Goal: Navigation & Orientation: Find specific page/section

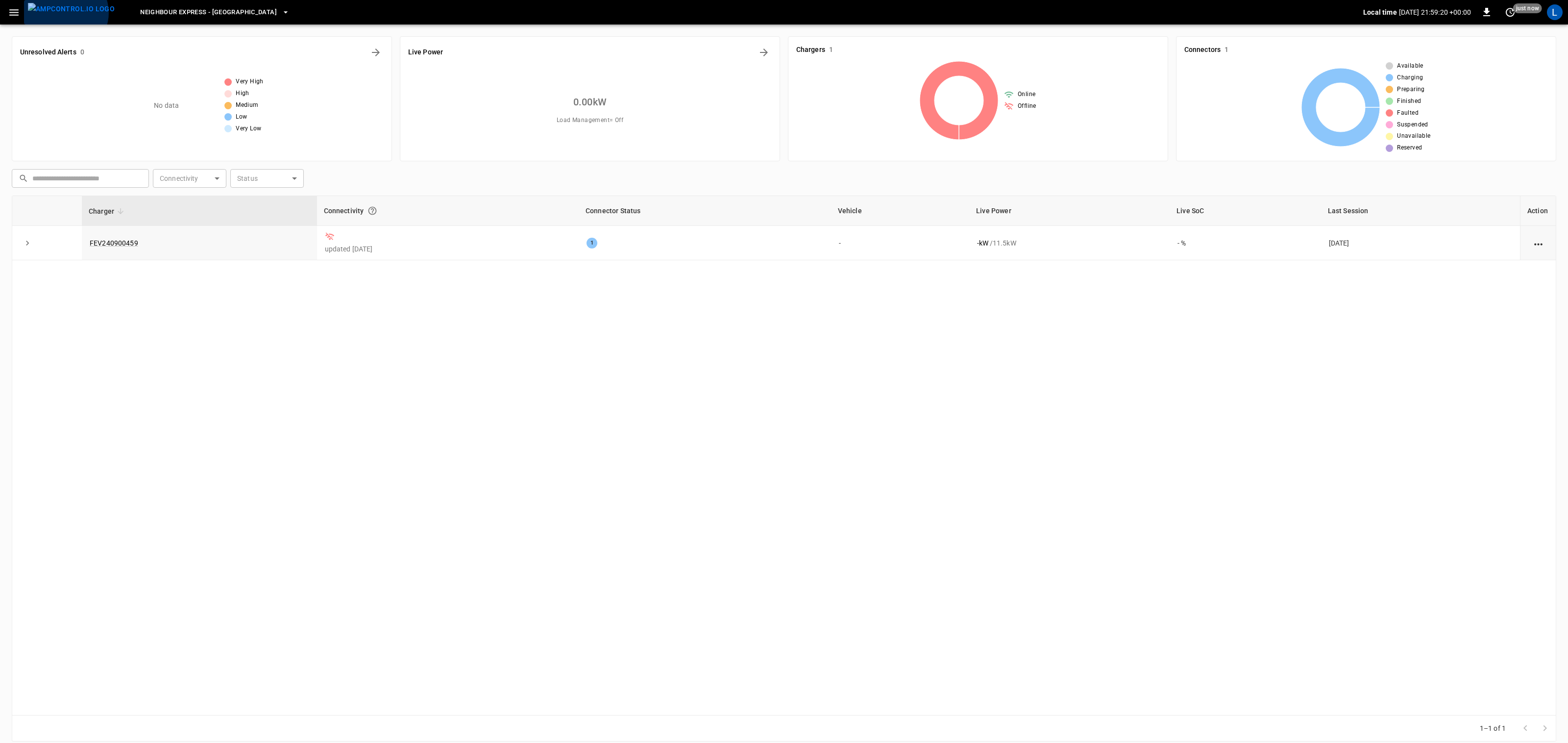
click at [66, 13] on img "menu" at bounding box center [72, 9] width 87 height 12
click at [22, 13] on button "button" at bounding box center [14, 12] width 20 height 18
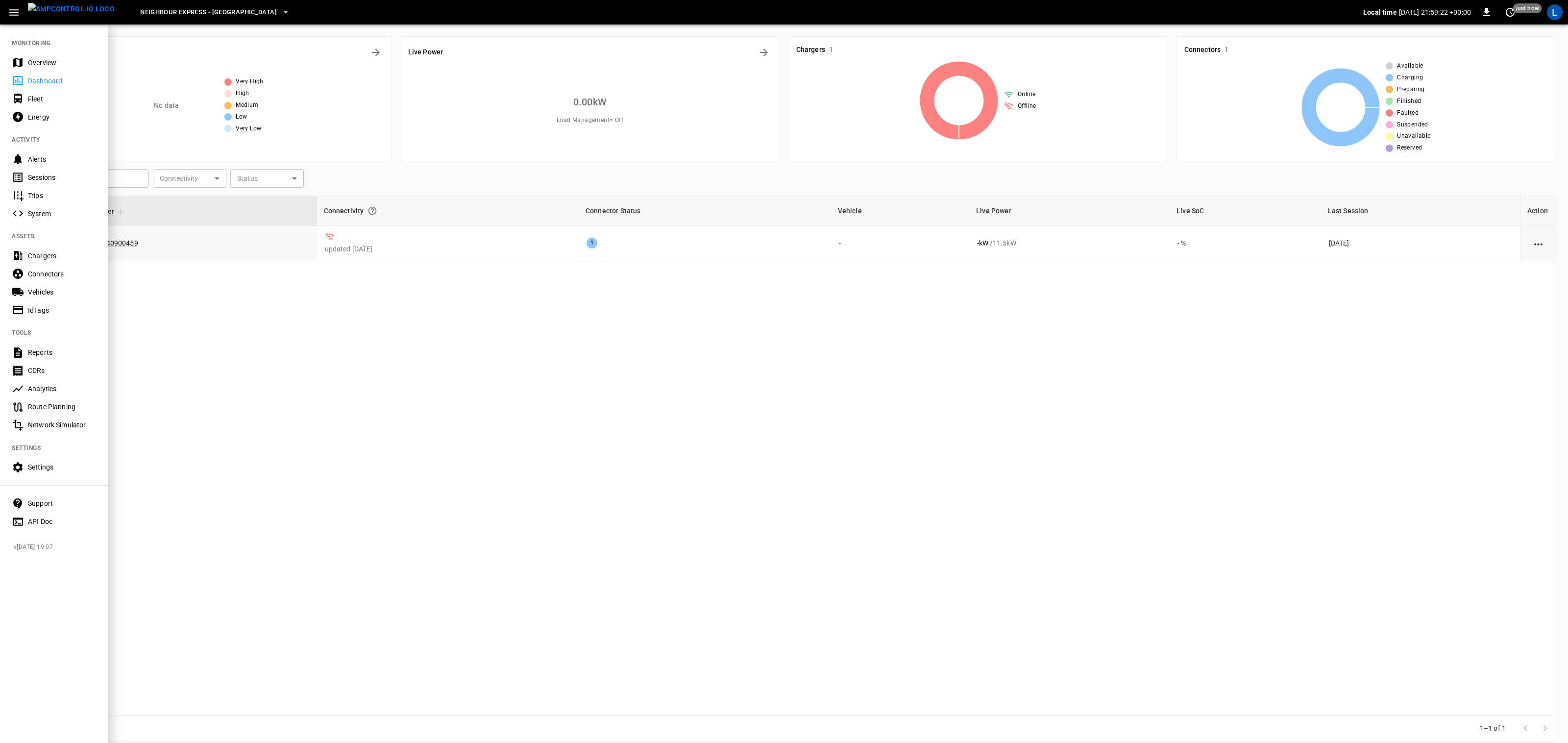
click at [34, 61] on div "Overview" at bounding box center [62, 63] width 68 height 10
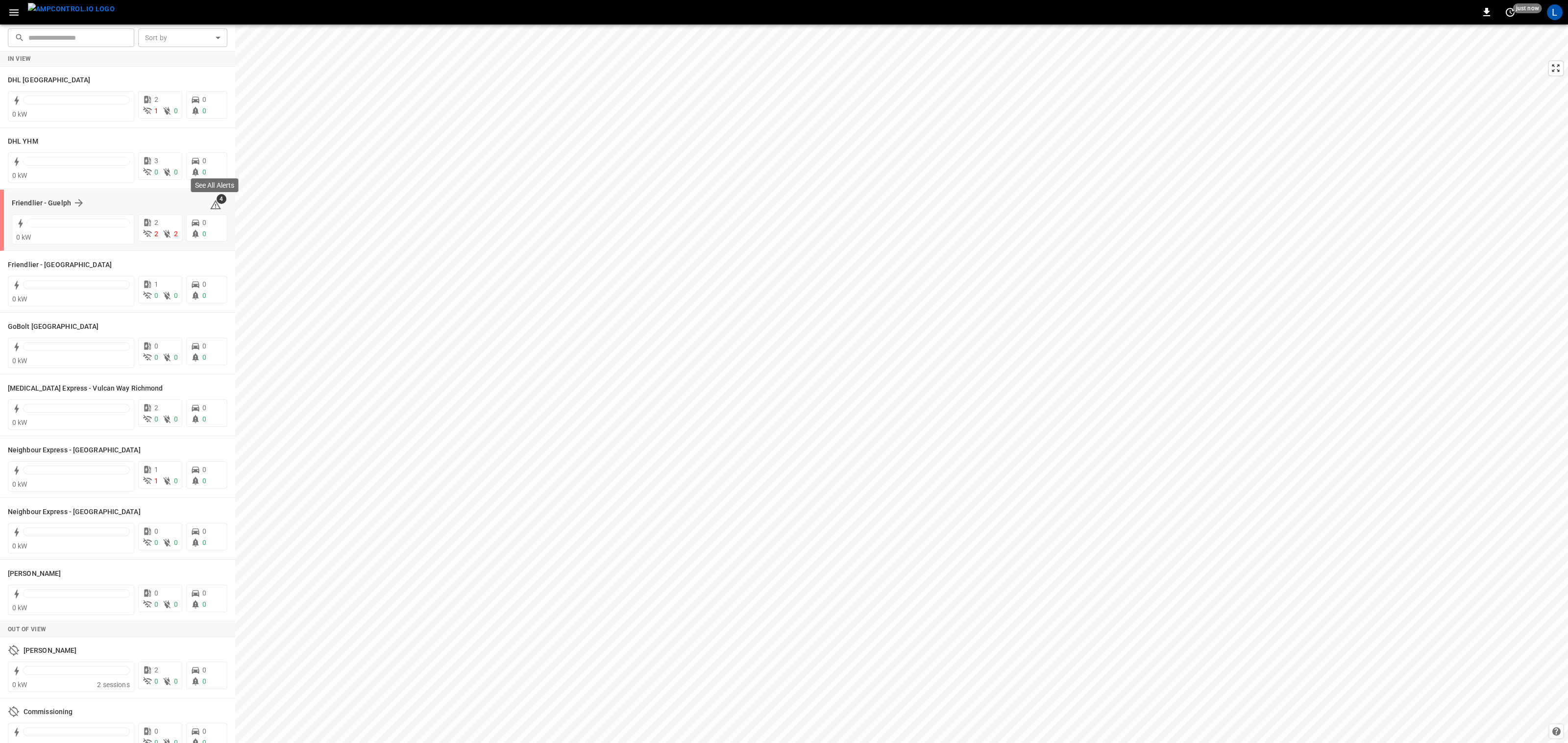
click at [217, 204] on icon at bounding box center [216, 204] width 11 height 9
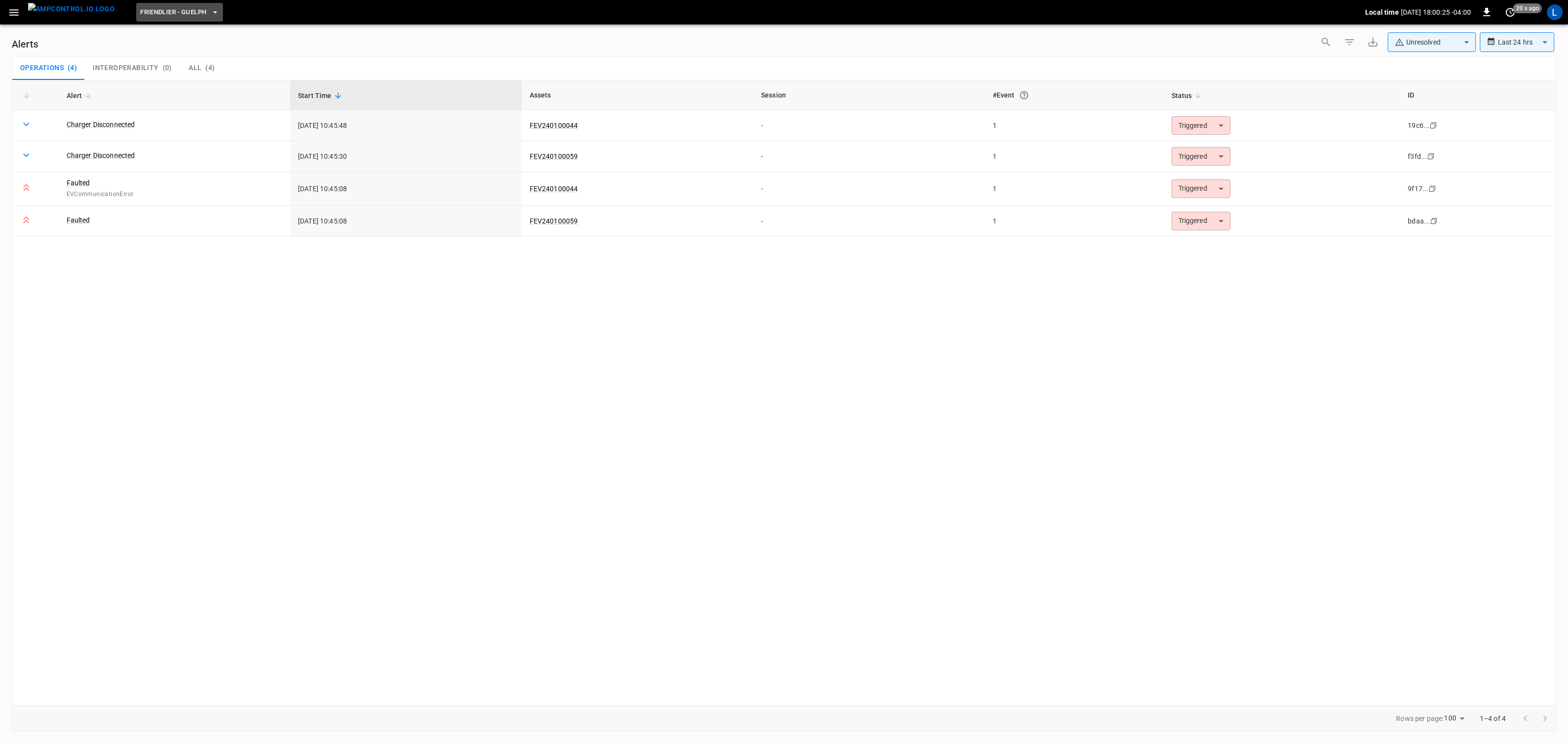
click at [177, 10] on span "Friendlier - Guelph" at bounding box center [173, 12] width 66 height 11
click at [180, 82] on p "Friendlier - [GEOGRAPHIC_DATA]" at bounding box center [173, 76] width 95 height 10
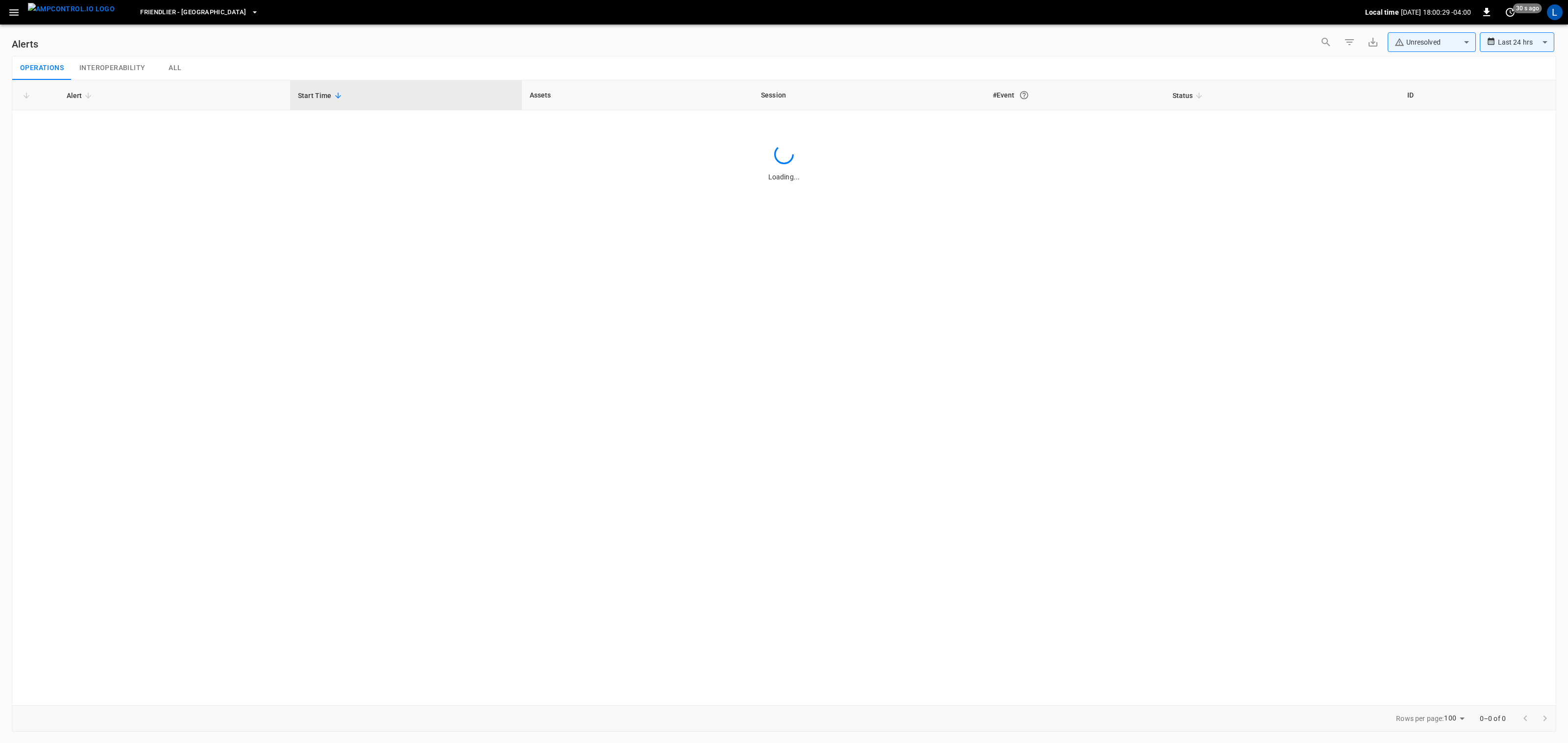
scroll to position [107, 0]
click at [73, 15] on img "menu" at bounding box center [72, 9] width 87 height 12
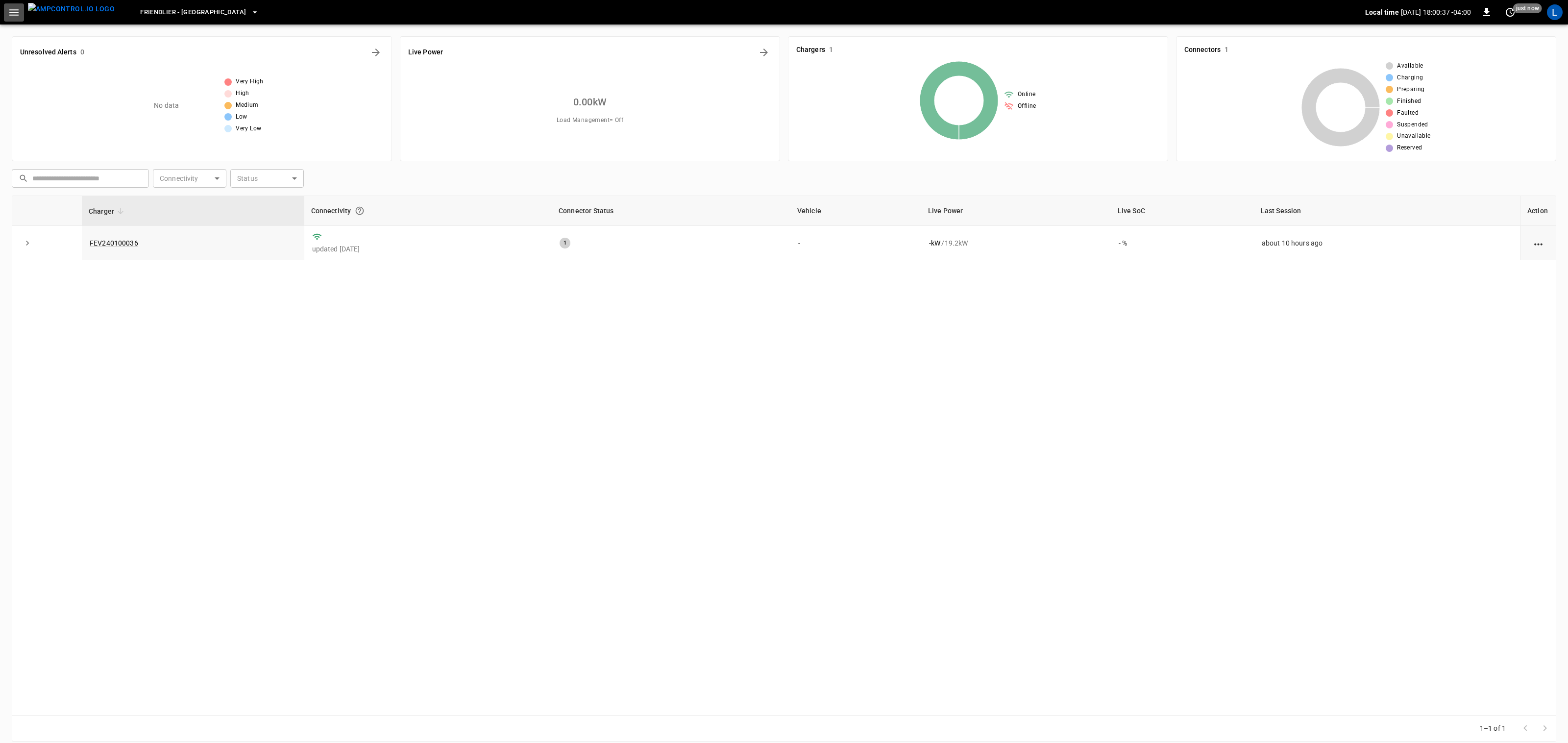
click at [14, 14] on icon "button" at bounding box center [14, 12] width 12 height 12
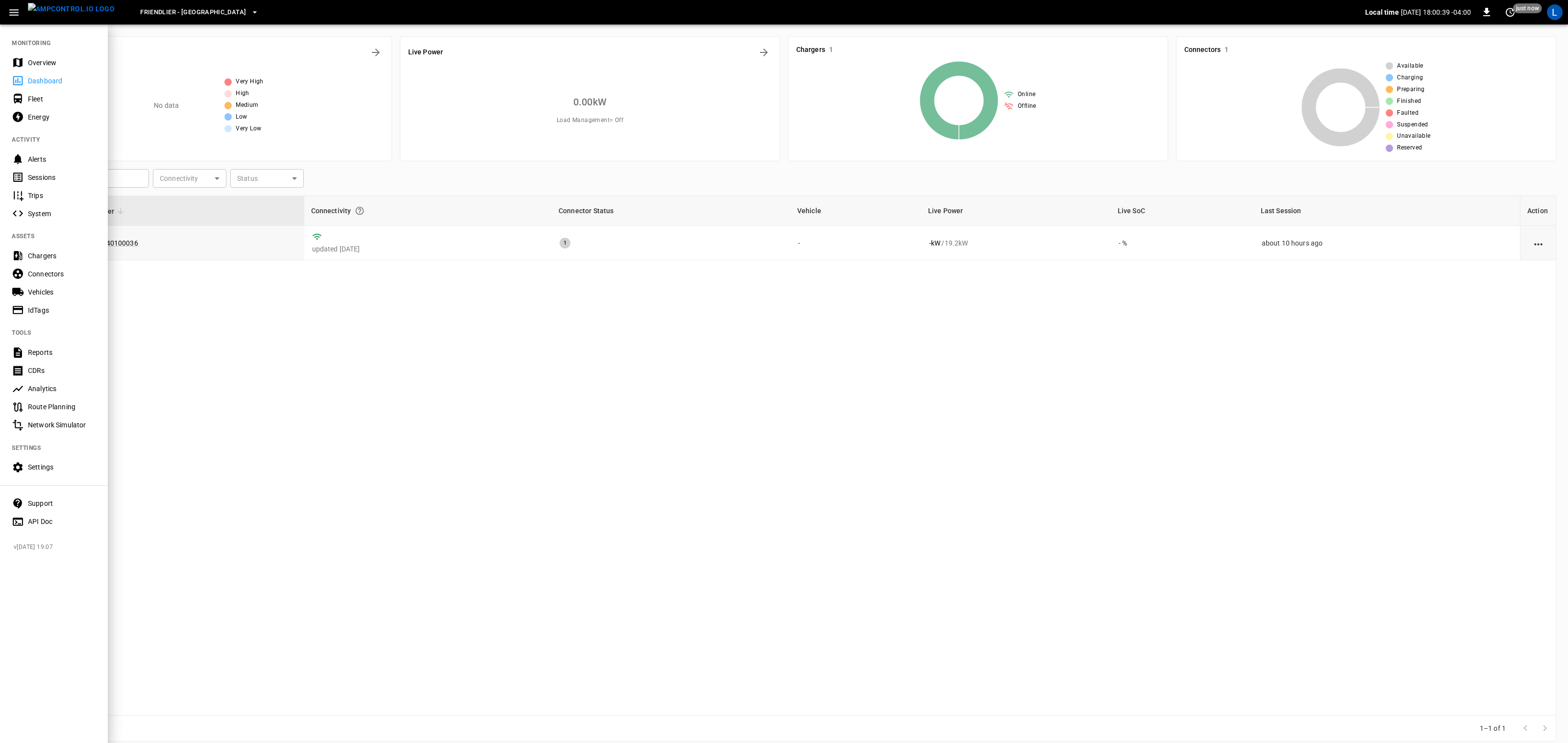
click at [14, 14] on icon "button" at bounding box center [14, 12] width 12 height 12
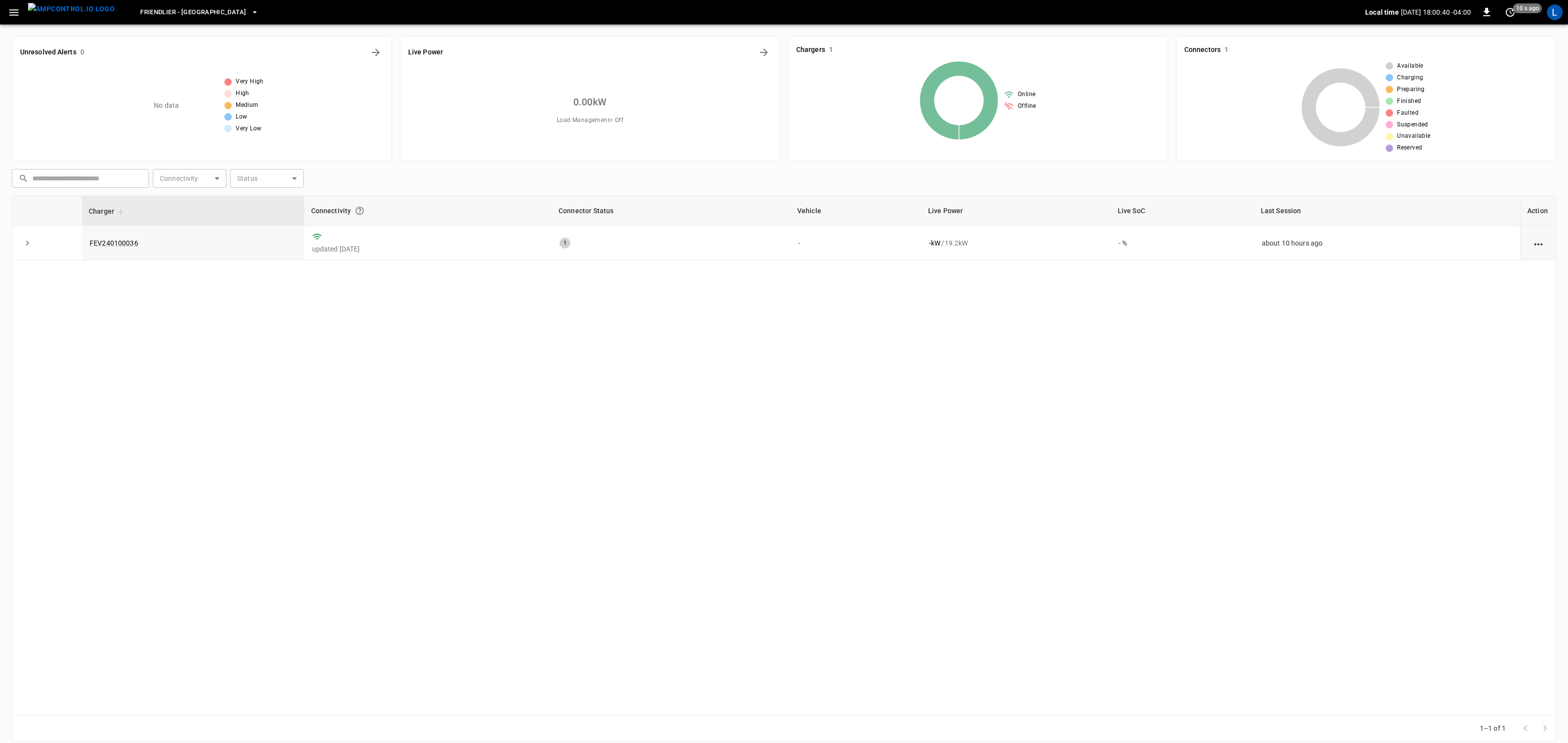
click at [141, 13] on span "Friendlier - [GEOGRAPHIC_DATA]" at bounding box center [193, 12] width 106 height 11
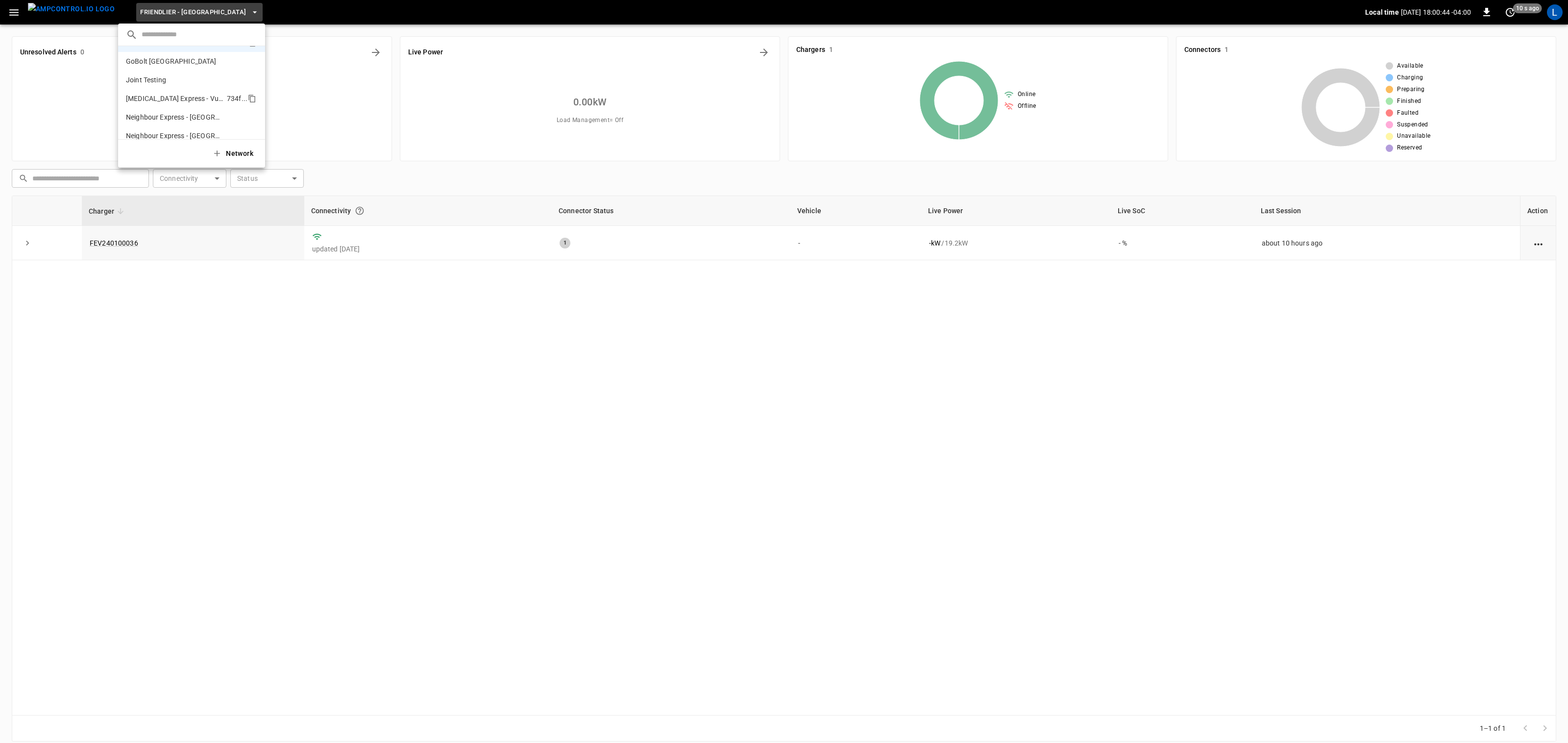
scroll to position [175, 0]
click at [183, 108] on p "Neighbour Express - [GEOGRAPHIC_DATA]" at bounding box center [175, 108] width 98 height 10
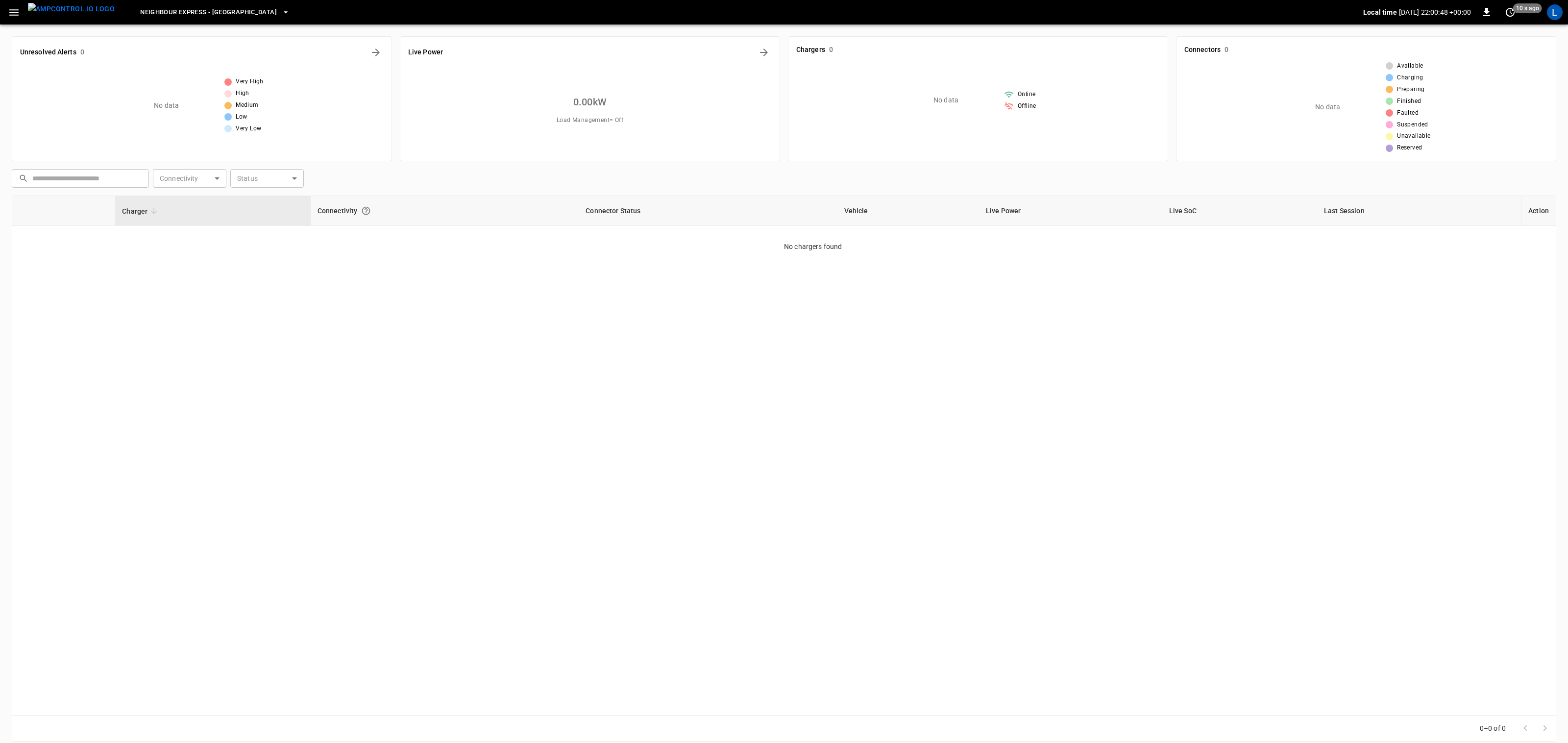
click at [177, 12] on span "Neighbour Express - [GEOGRAPHIC_DATA]" at bounding box center [208, 12] width 137 height 11
click at [197, 92] on p "Neighbour Express - [GEOGRAPHIC_DATA]" at bounding box center [173, 88] width 95 height 10
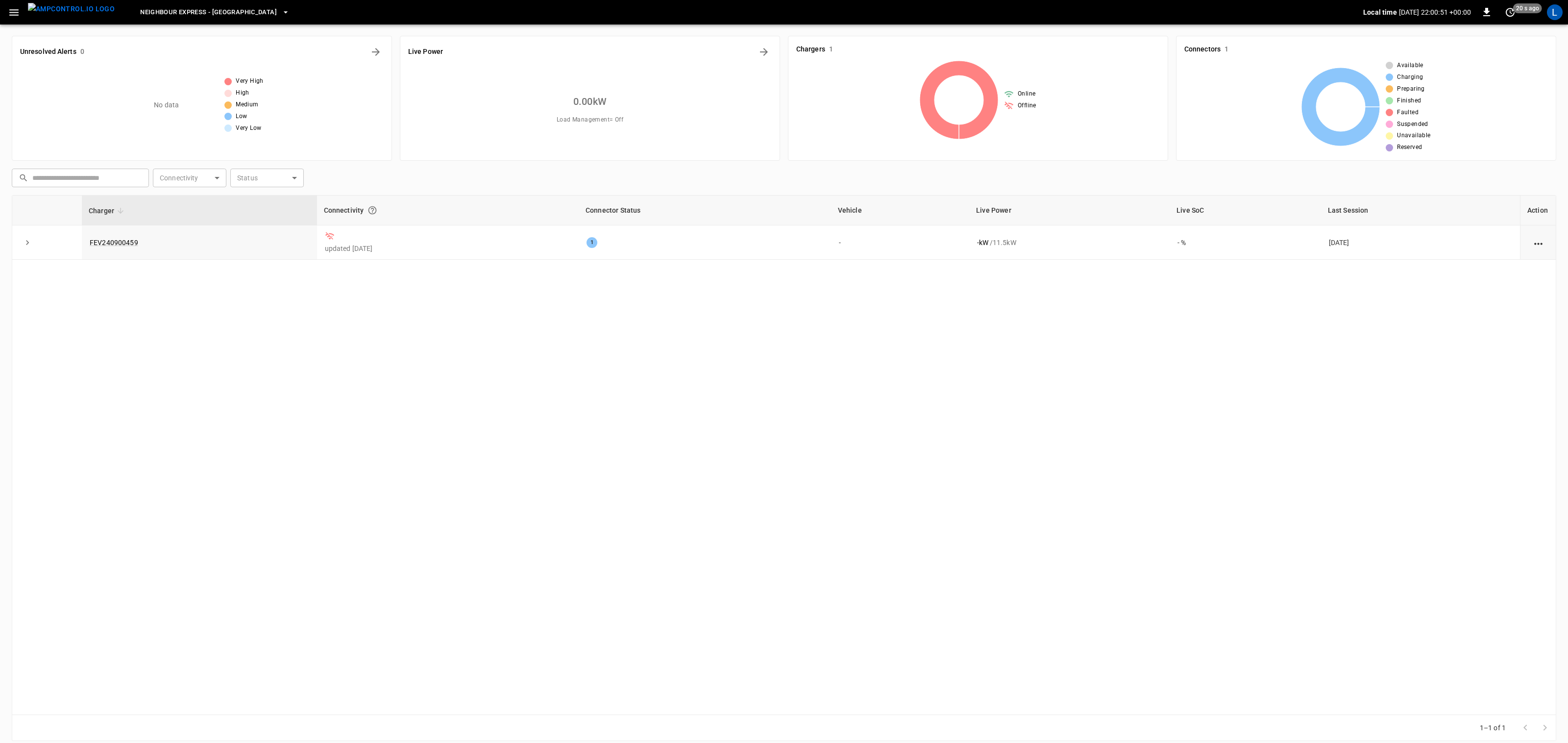
scroll to position [1, 0]
click at [183, 10] on span "Neighbour Express - [GEOGRAPHIC_DATA]" at bounding box center [208, 12] width 137 height 11
click at [198, 88] on p "Friendlier - Guelph" at bounding box center [175, 86] width 98 height 10
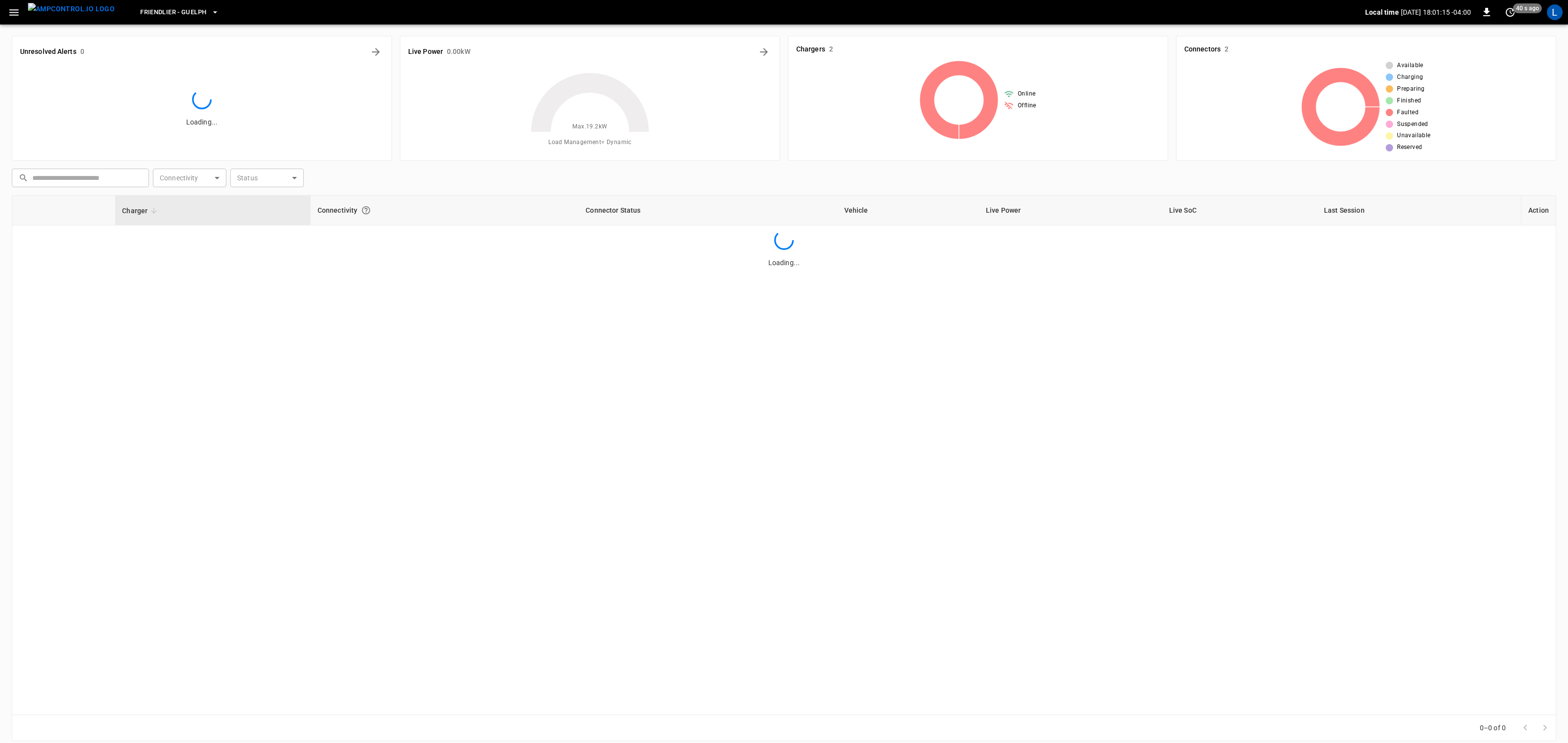
scroll to position [86, 0]
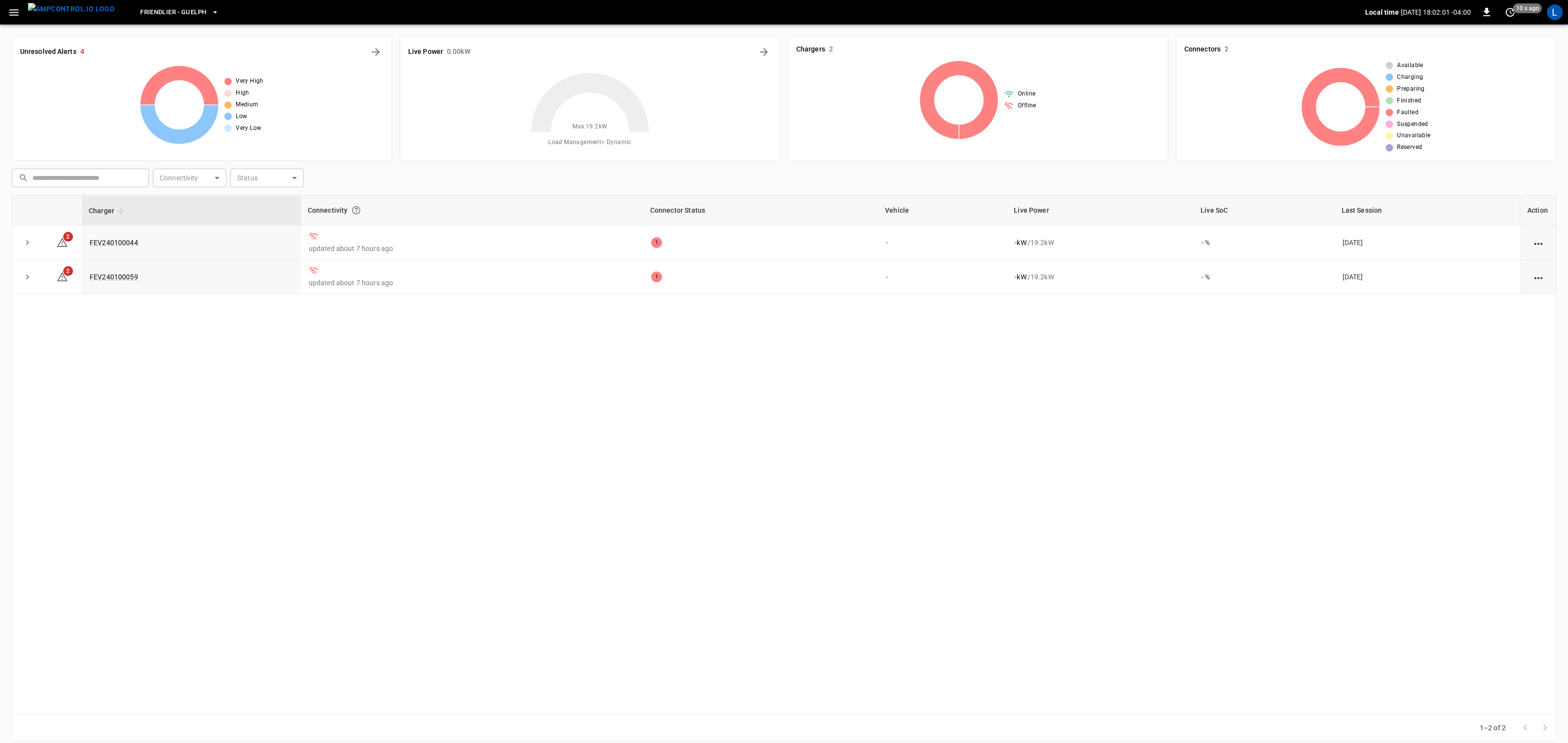
click at [11, 11] on icon "button" at bounding box center [14, 12] width 9 height 6
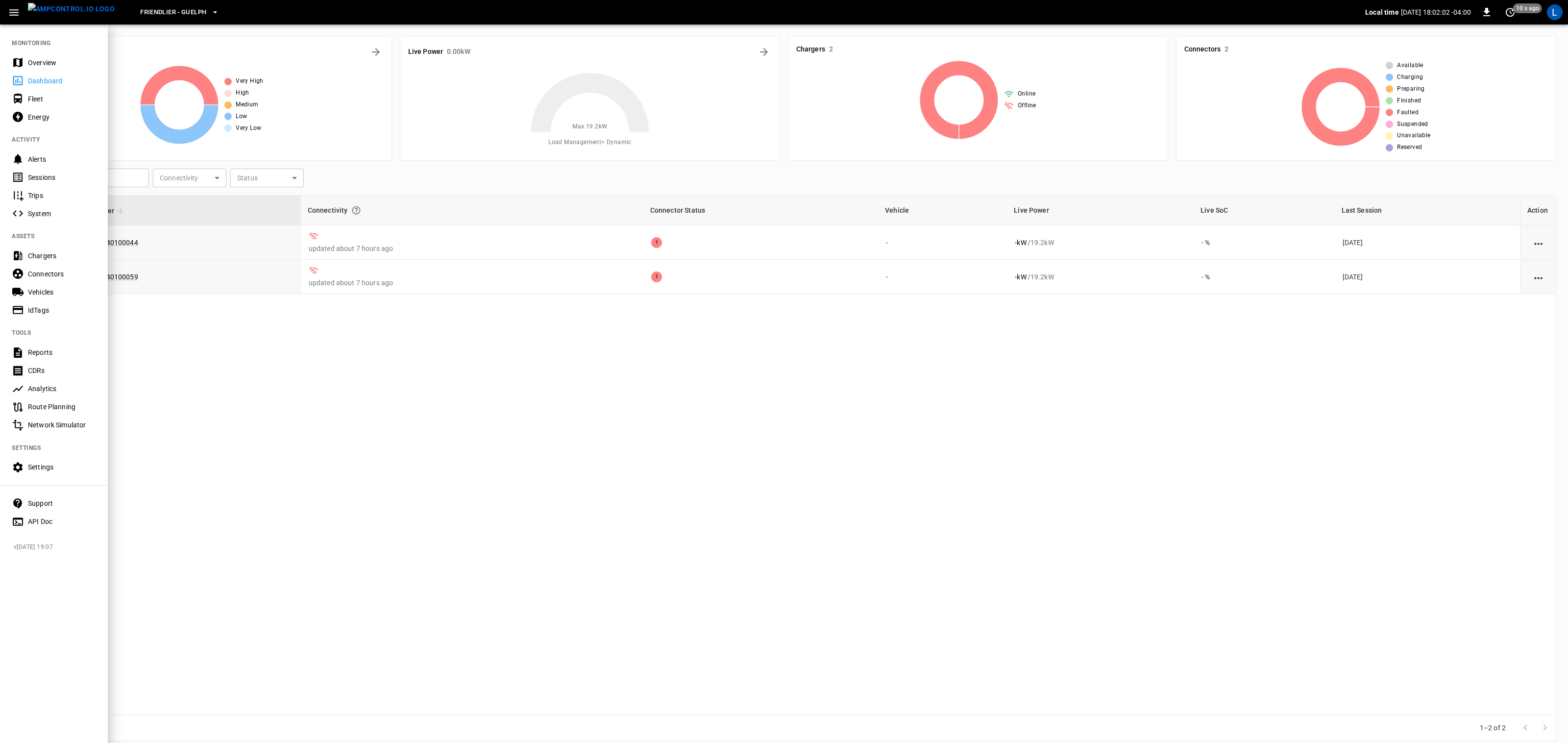
click at [39, 63] on div "Overview" at bounding box center [62, 63] width 68 height 10
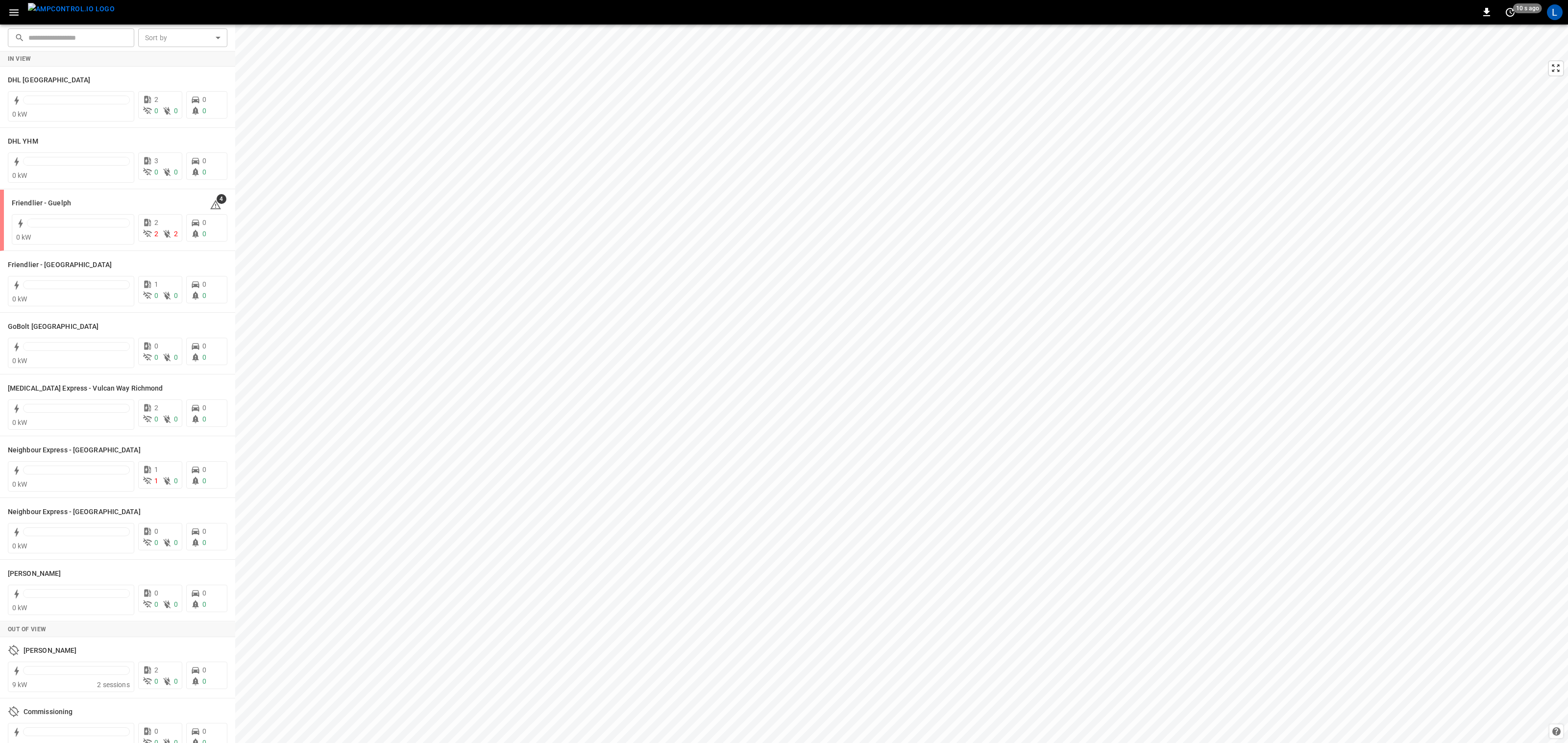
click at [76, 9] on img "menu" at bounding box center [72, 9] width 87 height 12
